Goal: Task Accomplishment & Management: Complete application form

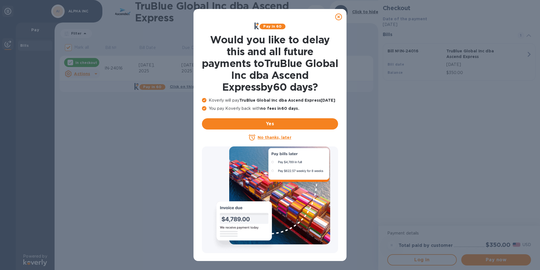
click at [278, 137] on u "No thanks, later" at bounding box center [273, 137] width 33 height 4
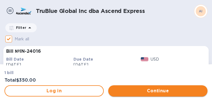
click at [180, 91] on span "Continue" at bounding box center [158, 91] width 90 height 7
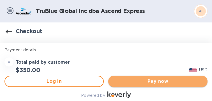
click at [168, 80] on span "Pay now" at bounding box center [158, 81] width 90 height 7
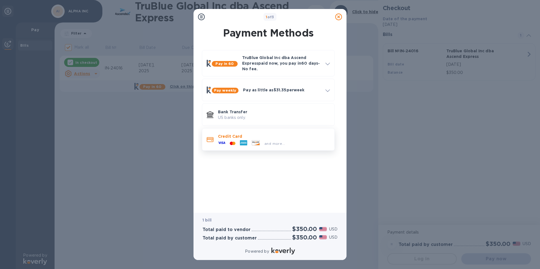
click at [243, 139] on icon at bounding box center [243, 142] width 7 height 7
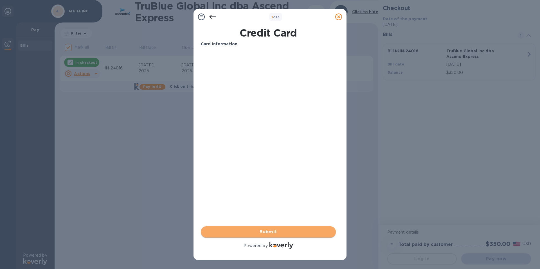
click at [267, 231] on span "Submit" at bounding box center [268, 231] width 126 height 7
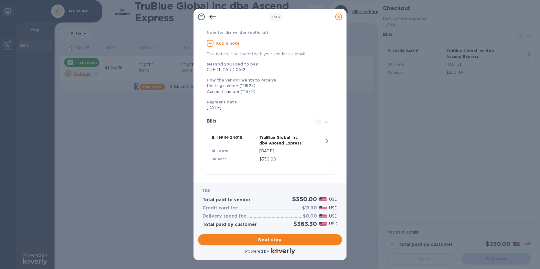
scroll to position [43, 0]
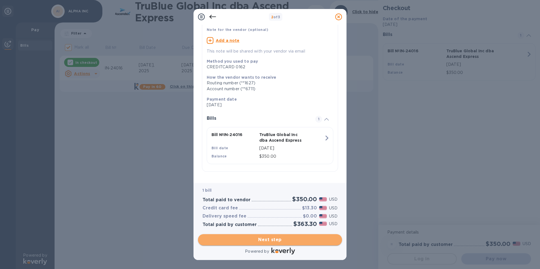
click at [281, 239] on span "Next step" at bounding box center [269, 239] width 135 height 7
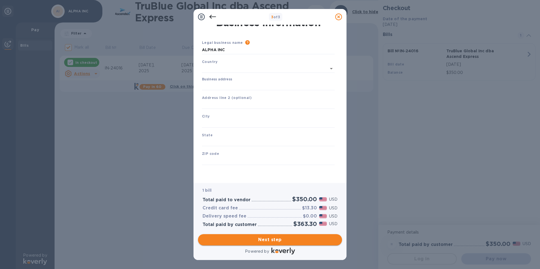
type input "[GEOGRAPHIC_DATA]"
click at [213, 86] on input "Business address" at bounding box center [268, 86] width 133 height 8
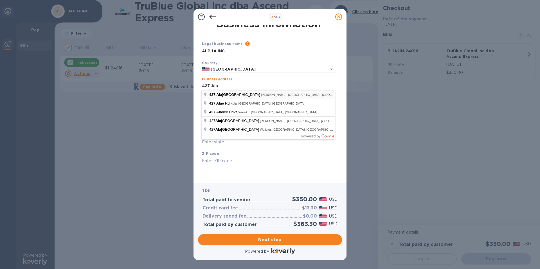
type input "[STREET_ADDRESS]"
type input "Kahului"
type input "HI"
type input "96732"
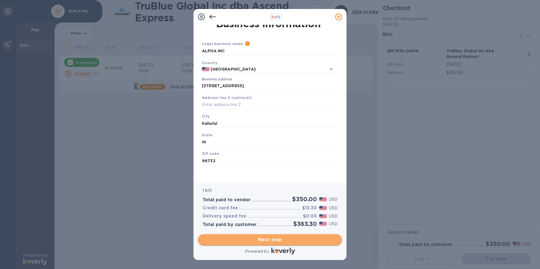
click at [281, 238] on span "Next step" at bounding box center [269, 239] width 135 height 7
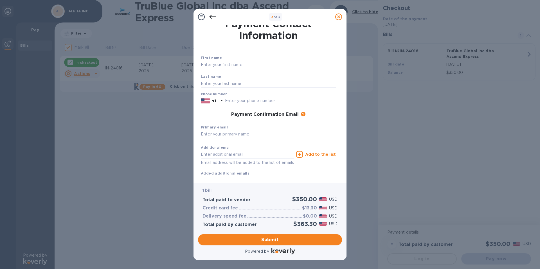
click at [225, 62] on input "text" at bounding box center [268, 65] width 135 height 8
type input "[PERSON_NAME]"
click at [238, 81] on input "text" at bounding box center [268, 83] width 135 height 8
type input "Lovato"
drag, startPoint x: 242, startPoint y: 99, endPoint x: 241, endPoint y: 96, distance: 3.5
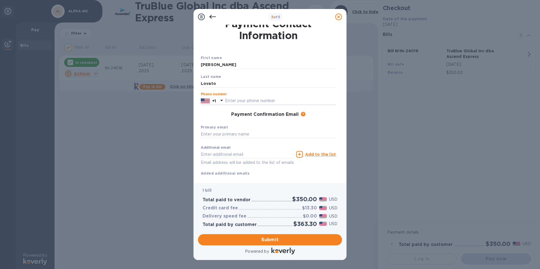
click at [242, 99] on input "text" at bounding box center [280, 101] width 111 height 8
type input "7134050013"
click at [270, 135] on input "text" at bounding box center [268, 134] width 135 height 8
type input "p"
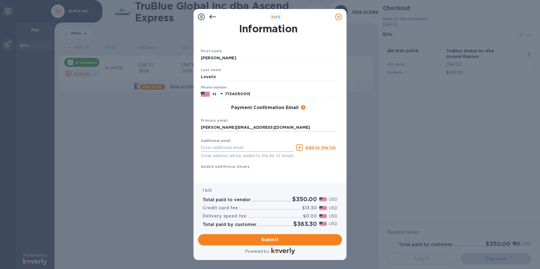
scroll to position [19, 0]
type input "[PERSON_NAME][EMAIL_ADDRESS][DOMAIN_NAME]"
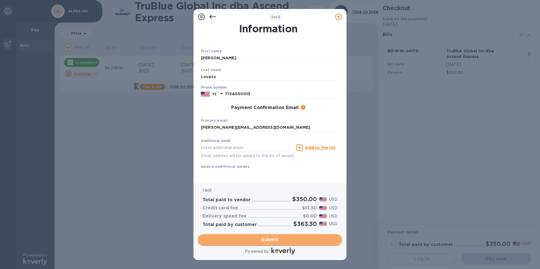
click at [275, 238] on span "Submit" at bounding box center [269, 239] width 135 height 7
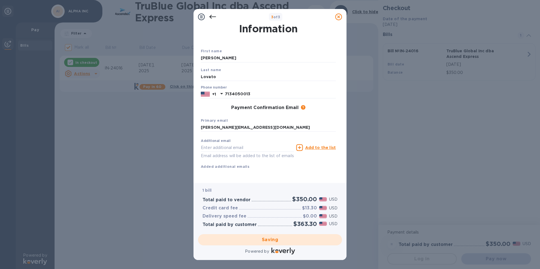
checkbox input "false"
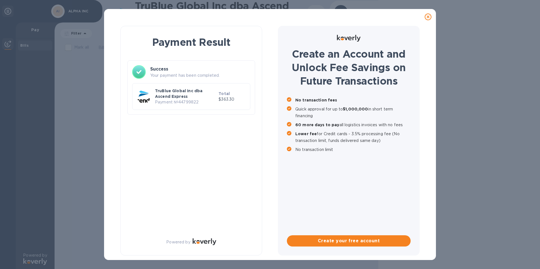
click at [207, 97] on p "TruBlue Global Inc dba Ascend Express" at bounding box center [185, 93] width 61 height 11
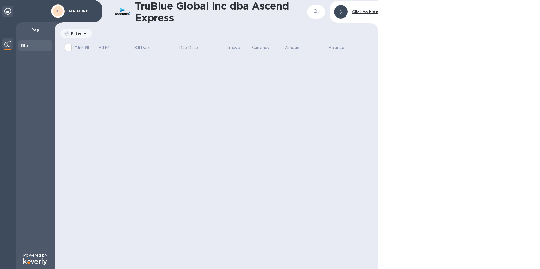
click at [8, 12] on icon at bounding box center [7, 11] width 7 height 7
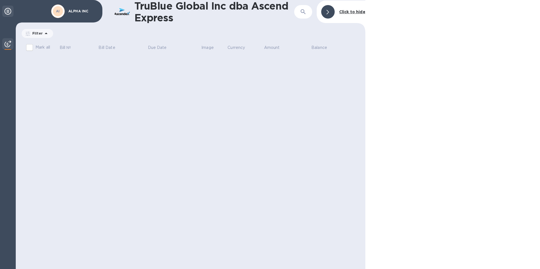
click at [7, 12] on icon at bounding box center [7, 11] width 7 height 7
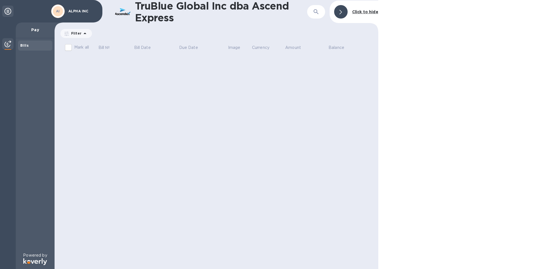
click at [60, 11] on b "AI" at bounding box center [58, 11] width 4 height 4
click at [342, 9] on span at bounding box center [340, 11] width 3 height 5
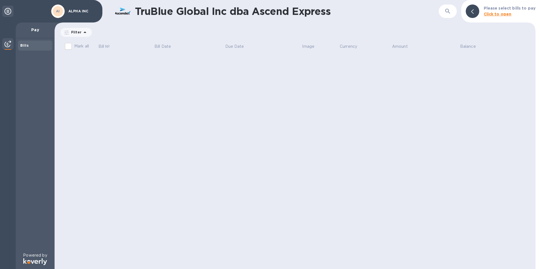
click at [5, 10] on icon at bounding box center [7, 11] width 7 height 7
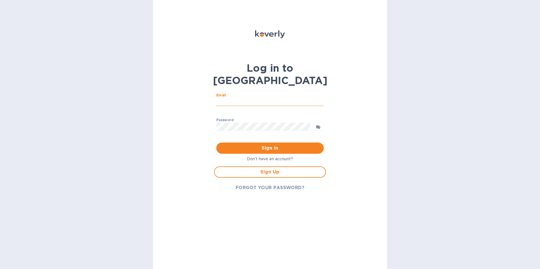
click at [240, 98] on input "Email" at bounding box center [269, 102] width 107 height 8
click at [188, 95] on div "Log in to Koverly Email ​ Password ​ Sign in Don't have an account? Sign Up FOR…" at bounding box center [270, 134] width 234 height 269
click at [285, 169] on span "Sign Up" at bounding box center [270, 172] width 102 height 7
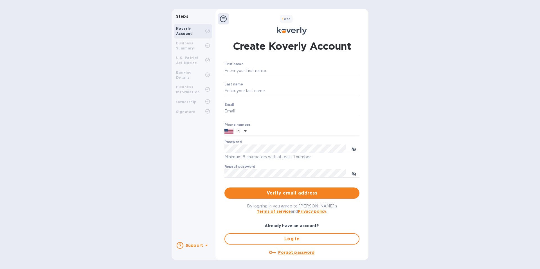
click at [395, 101] on div "Steps Koverly Account Business Summary U.S. Patriot Act Notice Banking Details …" at bounding box center [270, 134] width 540 height 251
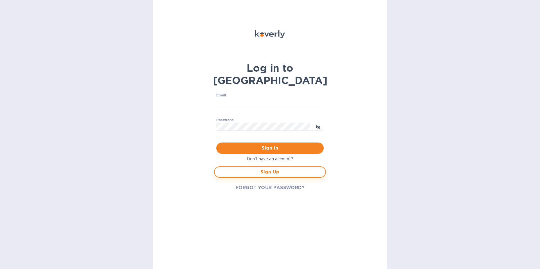
click at [280, 169] on span "Sign Up" at bounding box center [270, 172] width 102 height 7
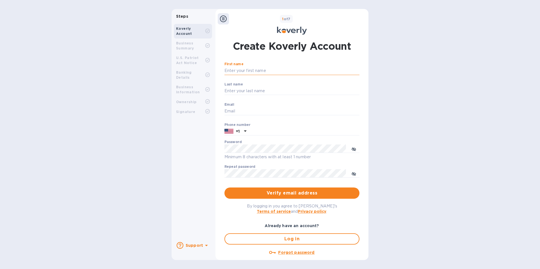
click at [254, 71] on input "First name" at bounding box center [291, 71] width 135 height 8
click at [263, 71] on input "First name" at bounding box center [291, 71] width 135 height 8
type input "[PERSON_NAME]"
click at [295, 91] on input "Last name" at bounding box center [291, 91] width 135 height 8
type input "Lovato"
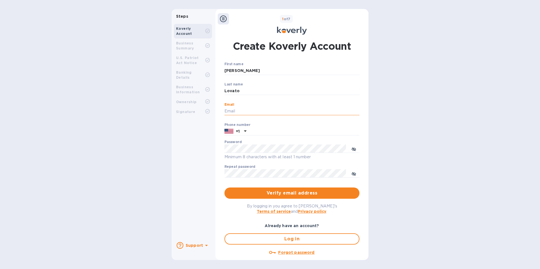
click at [242, 109] on input "Email" at bounding box center [291, 111] width 135 height 8
type input "[PERSON_NAME][EMAIL_ADDRESS][DOMAIN_NAME]"
click at [289, 131] on input "text" at bounding box center [303, 131] width 111 height 8
type input "8083039003"
click at [0, 269] on com-1password-button at bounding box center [0, 269] width 0 height 0
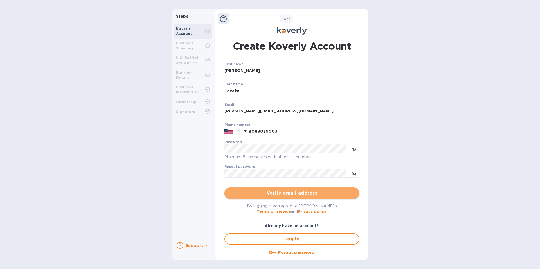
click at [299, 194] on span "Verify email address" at bounding box center [292, 193] width 126 height 7
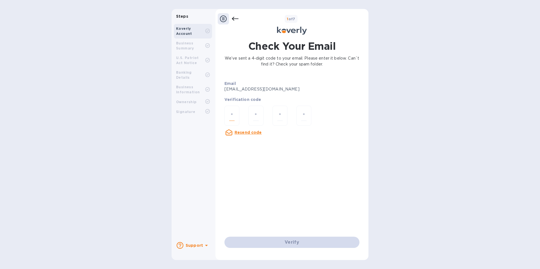
click at [233, 113] on input "number" at bounding box center [231, 115] width 5 height 10
type input "1"
type input "8"
type input "7"
type input "1"
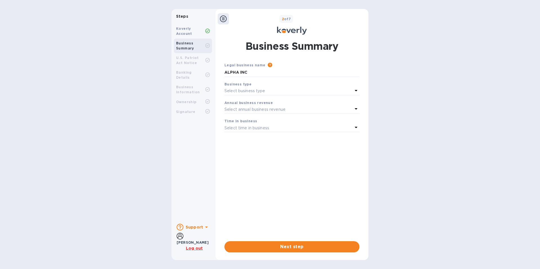
click at [356, 91] on icon at bounding box center [355, 90] width 7 height 7
click at [340, 126] on p "Corporations" at bounding box center [289, 125] width 121 height 6
click at [356, 109] on icon at bounding box center [355, 108] width 3 height 1
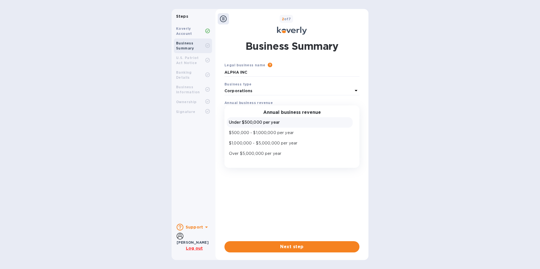
click at [340, 124] on p "Under $500,000 per year" at bounding box center [289, 122] width 121 height 6
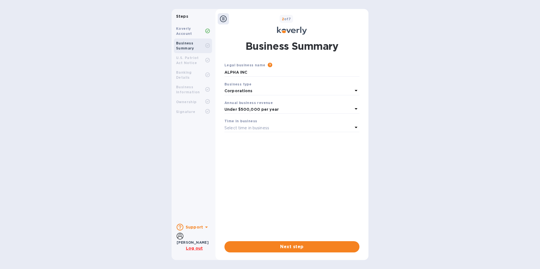
click at [355, 124] on icon at bounding box center [355, 127] width 7 height 7
click at [332, 174] on p "More than 5 years" at bounding box center [289, 172] width 121 height 6
click at [312, 243] on button "Next step" at bounding box center [291, 246] width 135 height 11
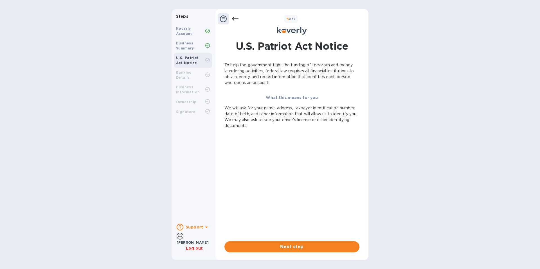
click at [312, 244] on span "Next step" at bounding box center [292, 246] width 126 height 7
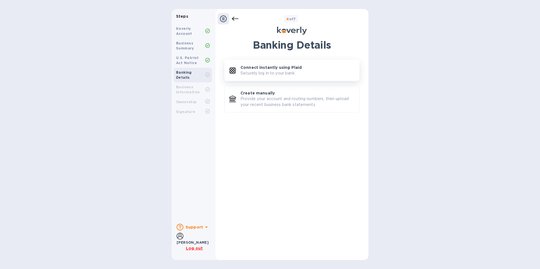
click at [287, 70] on p "Connect instantly using Plaid" at bounding box center [270, 68] width 61 height 6
click at [232, 19] on icon at bounding box center [235, 19] width 7 height 4
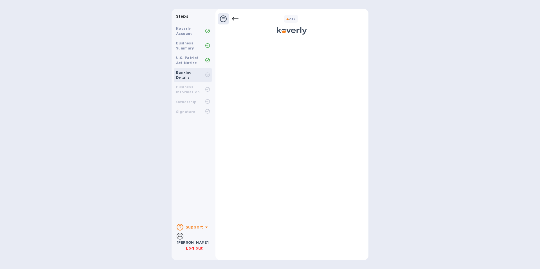
click at [224, 20] on icon at bounding box center [223, 18] width 7 height 7
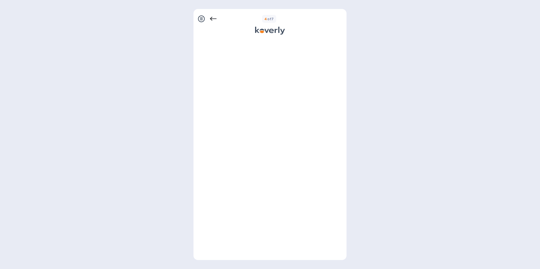
click at [216, 19] on div "4 of 7" at bounding box center [280, 19] width 128 height 8
click at [210, 20] on icon at bounding box center [213, 18] width 7 height 7
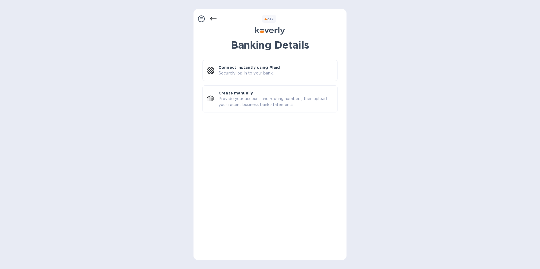
click at [211, 20] on icon at bounding box center [213, 19] width 7 height 4
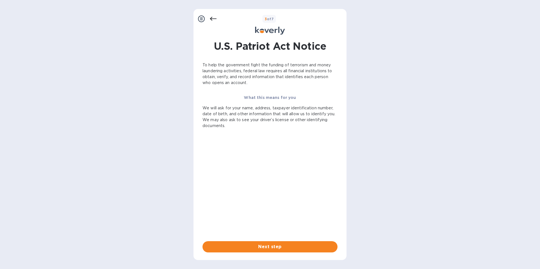
click at [211, 20] on icon at bounding box center [213, 19] width 7 height 4
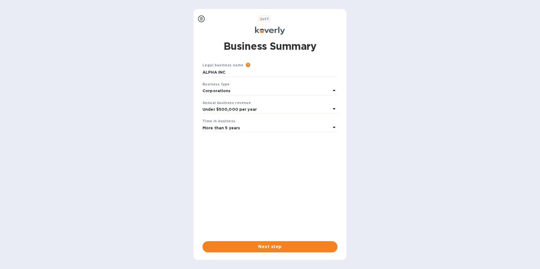
click at [211, 19] on div "2 of 7" at bounding box center [275, 19] width 137 height 8
click at [202, 19] on icon at bounding box center [201, 18] width 7 height 7
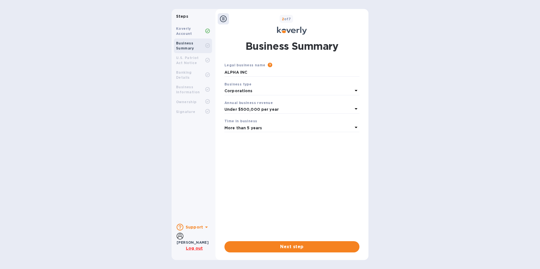
click at [191, 31] on b "Koverly Account" at bounding box center [184, 30] width 16 height 9
click at [409, 11] on div "Steps Koverly Account Business Summary U.S. Patriot Act Notice Banking Details …" at bounding box center [270, 134] width 540 height 251
